Goal: Communication & Community: Participate in discussion

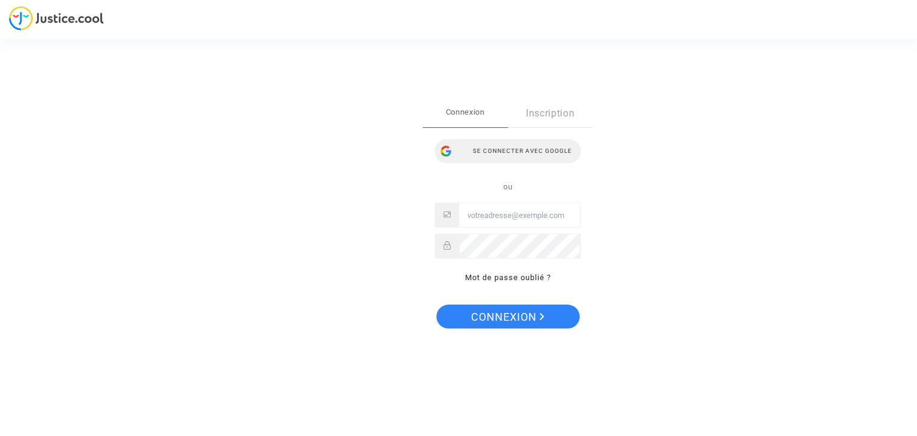
click at [513, 153] on div "Se connecter avec Google" at bounding box center [507, 151] width 146 height 24
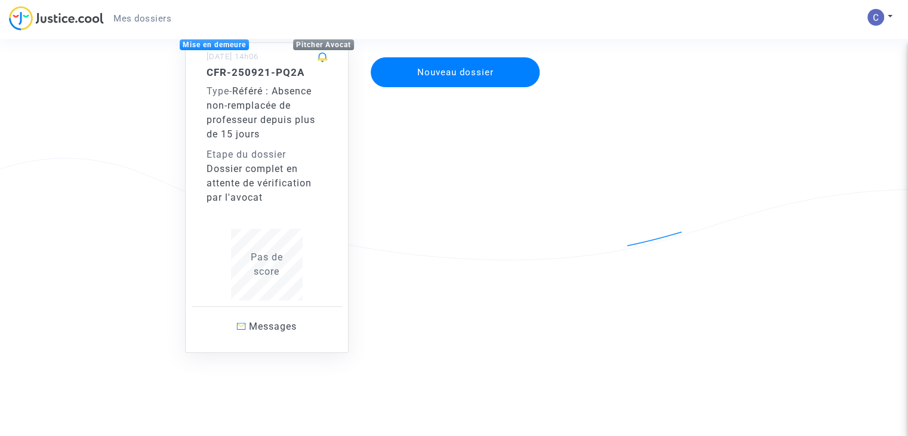
scroll to position [107, 0]
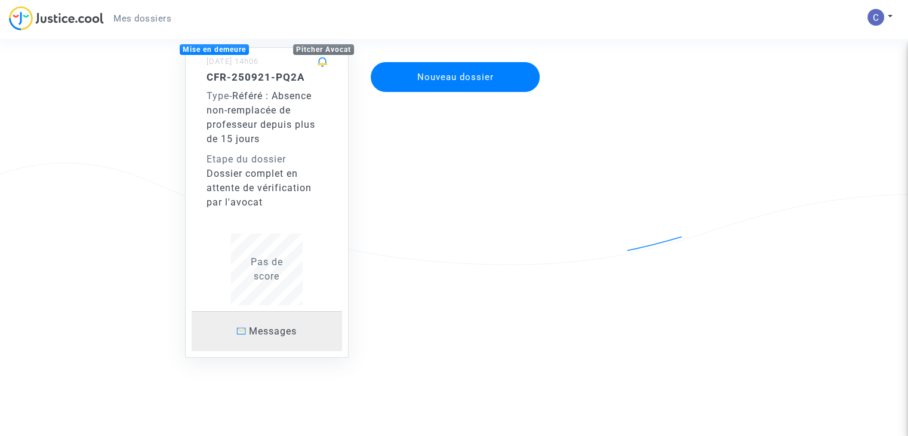
click at [274, 328] on span "Messages" at bounding box center [273, 330] width 48 height 11
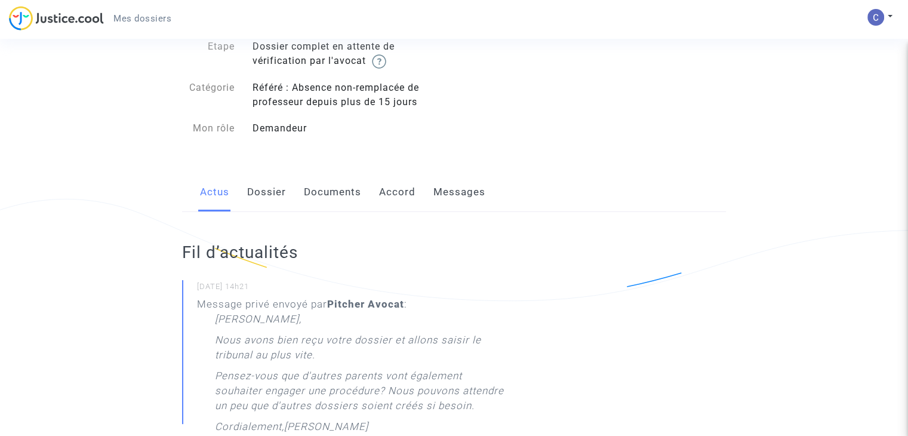
scroll to position [69, 0]
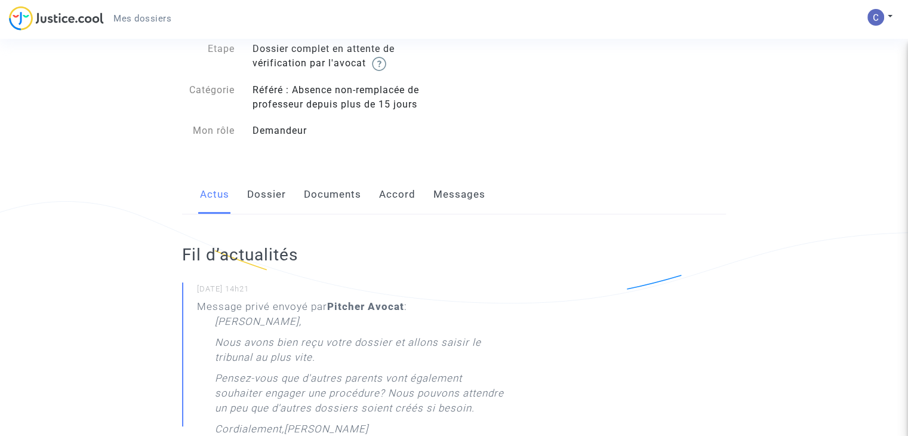
click at [452, 193] on link "Messages" at bounding box center [459, 194] width 52 height 39
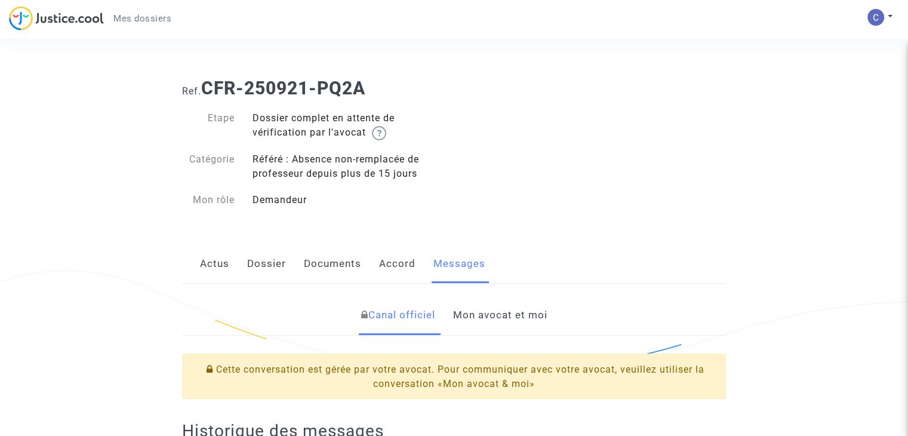
scroll to position [152, 0]
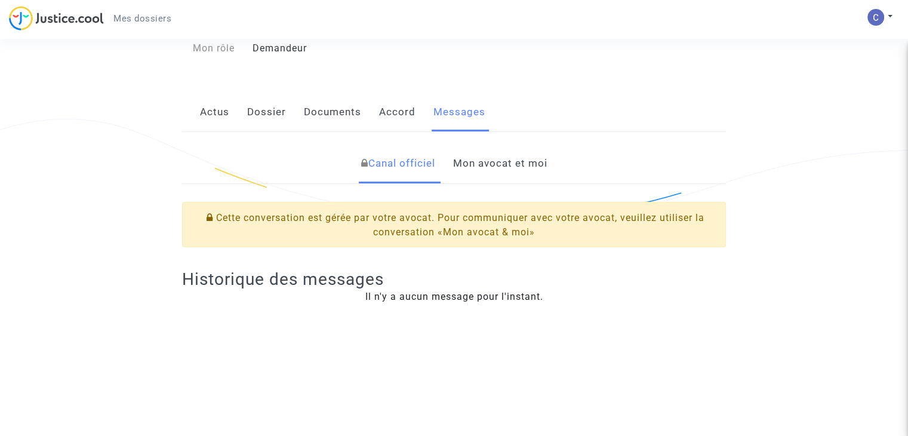
click at [495, 165] on link "Mon avocat et moi" at bounding box center [499, 163] width 94 height 39
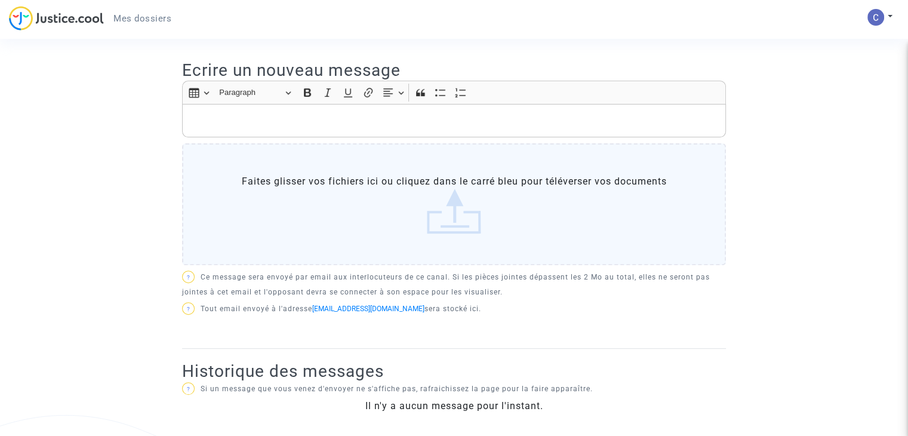
scroll to position [360, 0]
click at [326, 107] on div "Rich Text Editor, main" at bounding box center [454, 120] width 544 height 33
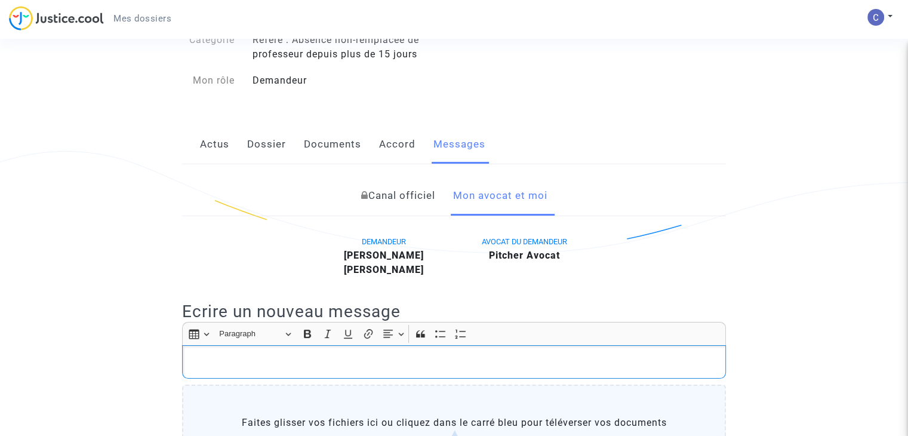
scroll to position [125, 0]
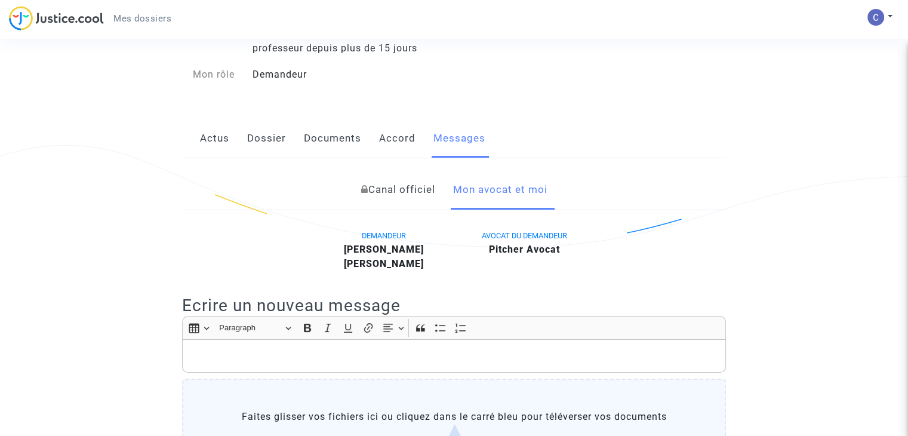
click at [383, 191] on link "Canal officiel" at bounding box center [397, 189] width 74 height 39
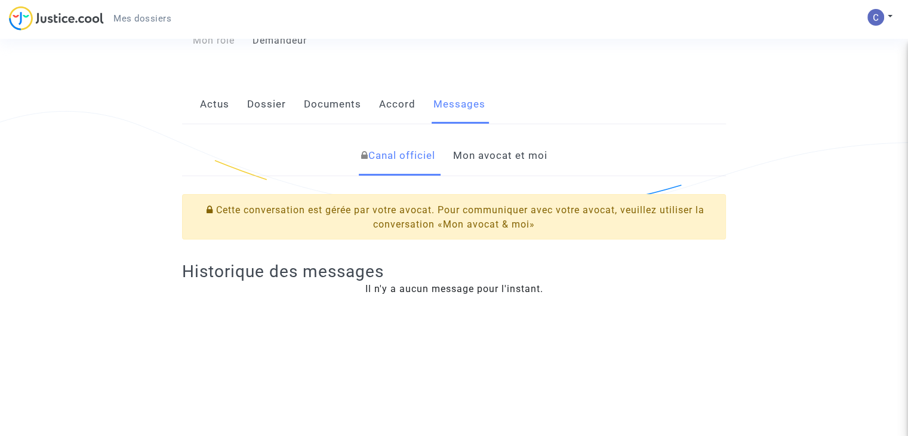
scroll to position [164, 0]
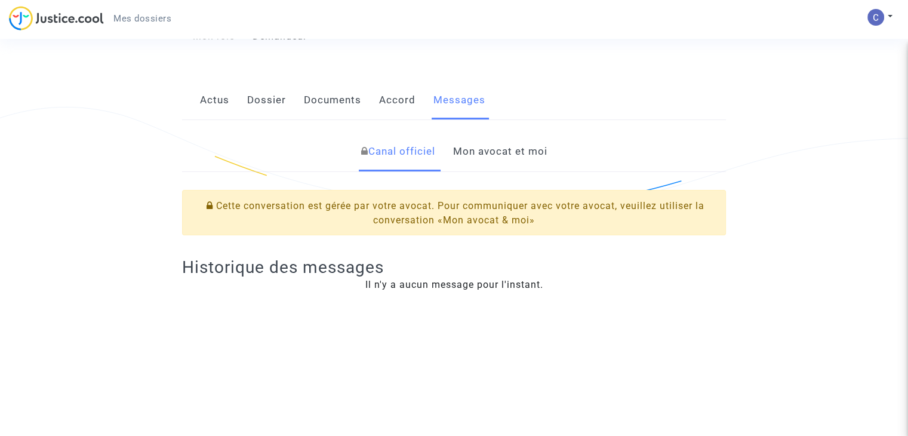
click at [477, 151] on link "Mon avocat et moi" at bounding box center [499, 151] width 94 height 39
